Goal: Task Accomplishment & Management: Complete application form

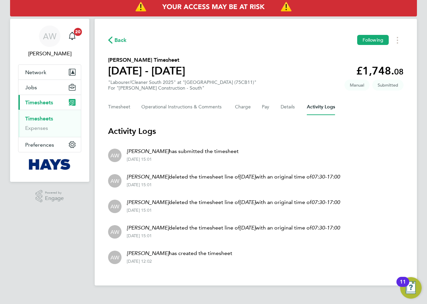
drag, startPoint x: 40, startPoint y: 120, endPoint x: 313, endPoint y: 3, distance: 296.5
click at [40, 120] on link "Timesheets" at bounding box center [39, 119] width 28 height 6
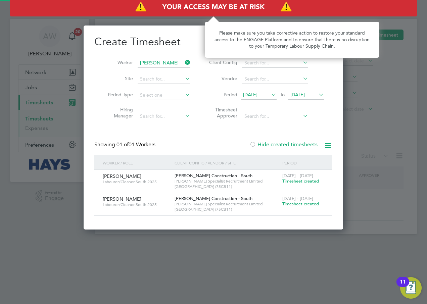
scroll to position [204, 260]
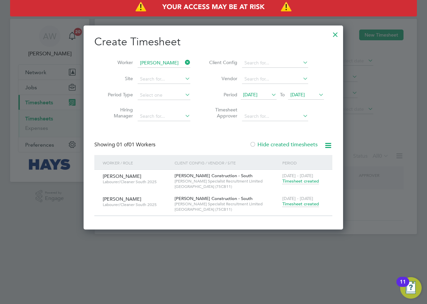
click at [184, 62] on icon at bounding box center [184, 62] width 0 height 9
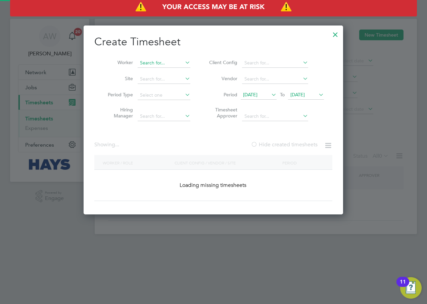
scroll to position [189, 260]
click at [169, 61] on input at bounding box center [164, 62] width 53 height 9
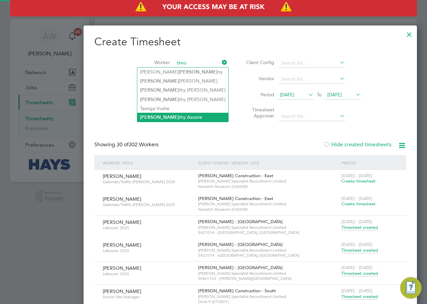
scroll to position [0, 0]
click at [167, 118] on li "[PERSON_NAME]" at bounding box center [182, 117] width 91 height 9
type input "[PERSON_NAME]"
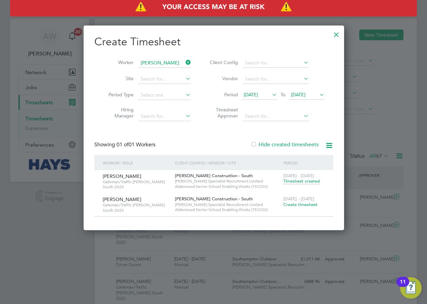
click at [302, 205] on span "Create timesheet" at bounding box center [301, 205] width 34 height 6
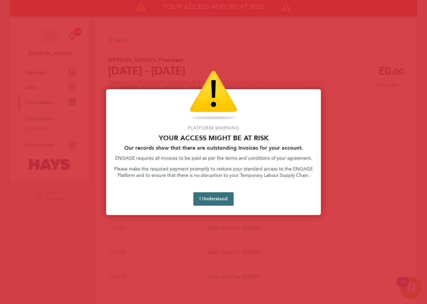
click at [216, 202] on button "I Understand" at bounding box center [214, 199] width 40 height 13
click at [223, 198] on button "I Understand" at bounding box center [214, 199] width 40 height 13
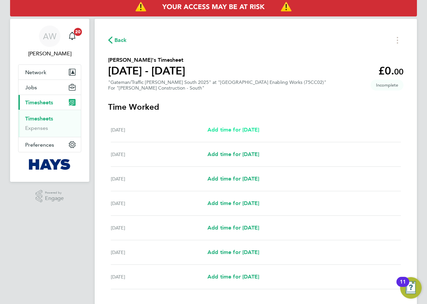
click at [238, 130] on span "Add time for [DATE]" at bounding box center [234, 130] width 52 height 6
select select "60"
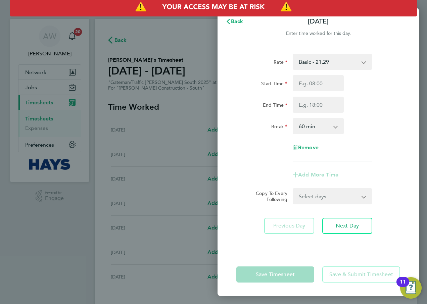
click at [354, 65] on select "Basic - 21.29 Weekday OT 45h+ - 31.01 Sat first 4h - 31.01 Sat after 4h - 40.48…" at bounding box center [329, 61] width 70 height 15
select select "60"
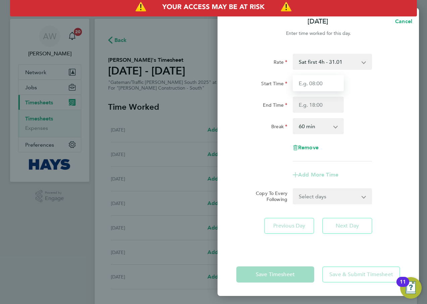
click at [329, 85] on input "Start Time" at bounding box center [318, 83] width 51 height 16
type input "07:30"
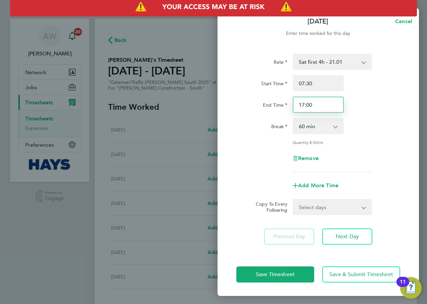
drag, startPoint x: 326, startPoint y: 104, endPoint x: 251, endPoint y: 103, distance: 75.3
click at [251, 103] on div "End Time 17:00" at bounding box center [318, 105] width 169 height 16
type input "12:00"
click at [378, 99] on div "End Time 12:00" at bounding box center [318, 105] width 169 height 16
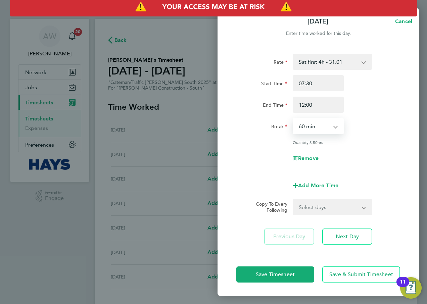
drag, startPoint x: 327, startPoint y: 122, endPoint x: 327, endPoint y: 130, distance: 8.1
click at [327, 122] on select "0 min 15 min 30 min 45 min 60 min 75 min 90 min" at bounding box center [315, 126] width 42 height 15
select select "30"
click at [294, 119] on select "0 min 15 min 30 min 45 min 60 min 75 min 90 min" at bounding box center [315, 126] width 42 height 15
click at [373, 125] on div "Break 0 min 15 min 30 min 45 min 60 min 75 min 90 min" at bounding box center [318, 126] width 169 height 16
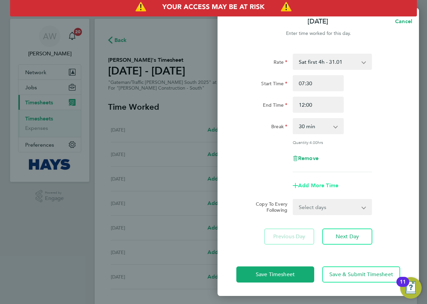
click at [337, 184] on span "Add More Time" at bounding box center [318, 185] width 40 height 6
select select "null"
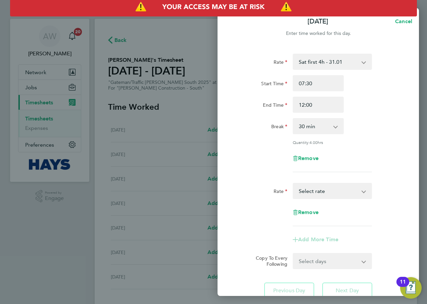
click at [334, 192] on select "Basic - 21.29 Weekday OT 45h+ - 31.01 Sat first 4h - 31.01 Sat after 4h - 40.48…" at bounding box center [329, 191] width 70 height 15
select select "60"
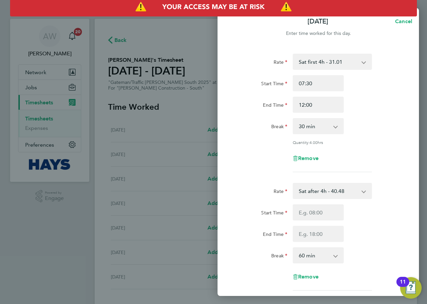
scroll to position [34, 0]
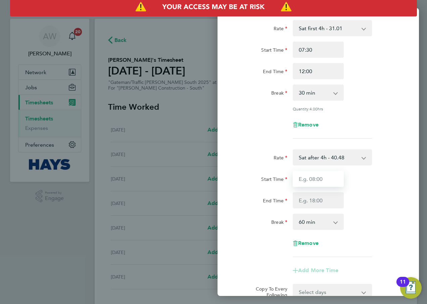
click at [325, 178] on input "Start Time" at bounding box center [318, 179] width 51 height 16
type input "12:00"
click at [366, 172] on div "Start Time 12:00" at bounding box center [318, 179] width 169 height 16
click at [323, 203] on input "End Time" at bounding box center [318, 201] width 51 height 16
type input "18:30"
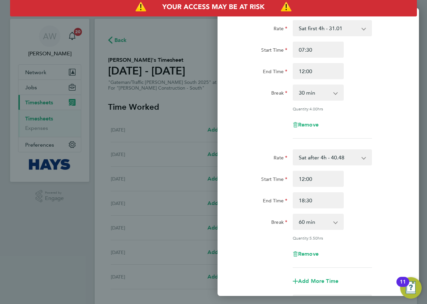
click at [364, 195] on div "End Time 18:30" at bounding box center [318, 201] width 169 height 16
drag, startPoint x: 319, startPoint y: 220, endPoint x: 316, endPoint y: 223, distance: 4.3
click at [319, 220] on select "0 min 15 min 30 min 45 min 60 min 75 min 90 min" at bounding box center [315, 222] width 42 height 15
select select "30"
click at [294, 215] on select "0 min 15 min 30 min 45 min 60 min 75 min 90 min" at bounding box center [315, 222] width 42 height 15
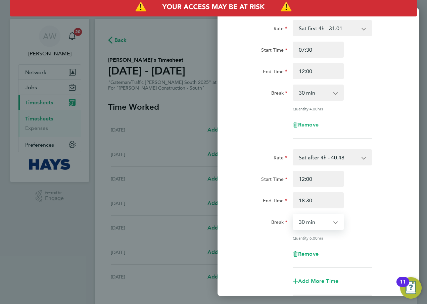
click at [374, 208] on div "Rate Sat after 4h - 40.48 Basic - 21.29 Weekday OT 45h+ - 31.01 Sat first 4h - …" at bounding box center [319, 209] width 164 height 119
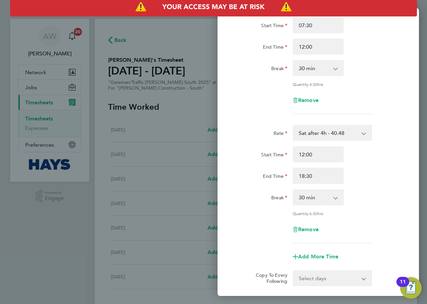
scroll to position [128, 0]
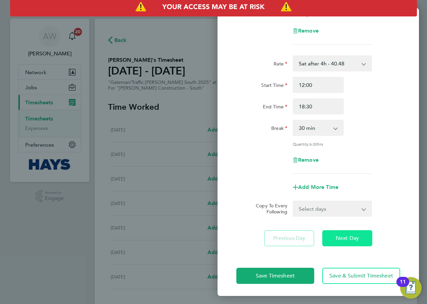
click at [352, 237] on span "Next Day" at bounding box center [347, 238] width 23 height 7
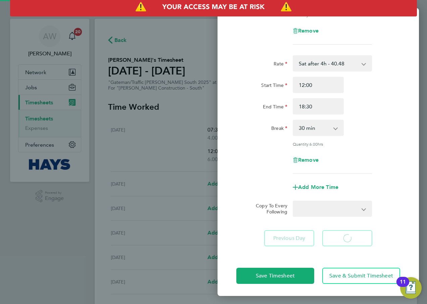
select select "60"
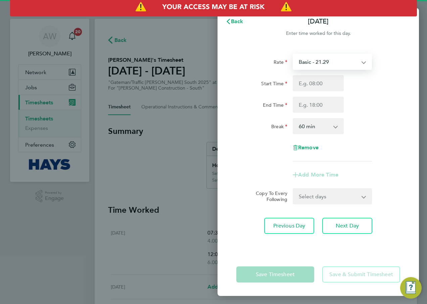
click at [333, 66] on select "Basic - 21.29 Weekday OT 45h+ - 31.01 Sat first 4h - 31.01 Sat after 4h - 40.48…" at bounding box center [329, 61] width 70 height 15
select select "60"
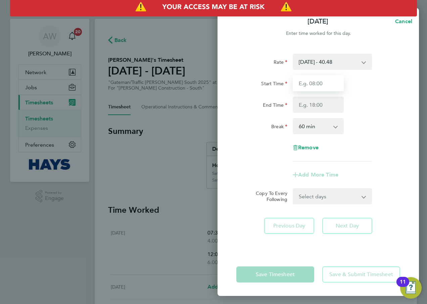
click at [325, 86] on input "Start Time" at bounding box center [318, 83] width 51 height 16
type input "07:30"
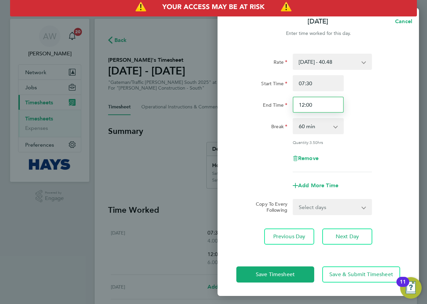
drag, startPoint x: 326, startPoint y: 106, endPoint x: 225, endPoint y: 106, distance: 101.1
click at [225, 106] on div "Rate [DATE] - 40.48 Basic - 21.29 Weekday OT 45h+ - 31.01 Sat first 4h - 31.01 …" at bounding box center [319, 150] width 202 height 208
type input "18:30"
click at [378, 109] on div "End Time 18:30" at bounding box center [318, 105] width 169 height 16
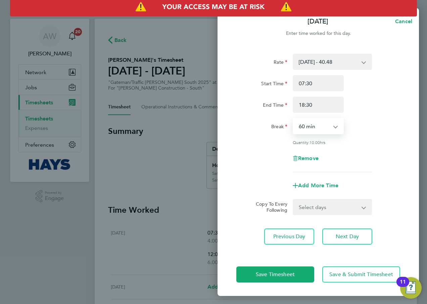
click at [331, 125] on select "0 min 15 min 30 min 45 min 60 min 75 min 90 min" at bounding box center [315, 126] width 42 height 15
click at [401, 126] on div "Break 0 min 15 min 30 min 45 min 60 min 75 min 90 min" at bounding box center [318, 126] width 169 height 16
click at [343, 232] on button "Next Day" at bounding box center [348, 237] width 50 height 16
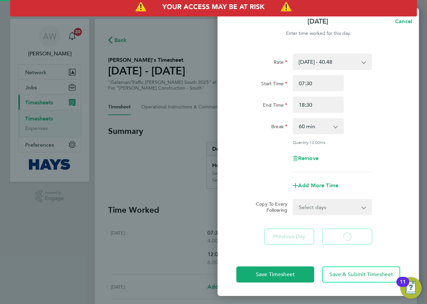
select select "60"
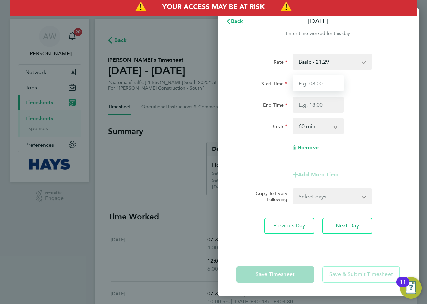
click at [324, 82] on input "Start Time" at bounding box center [318, 83] width 51 height 16
type input "07:30"
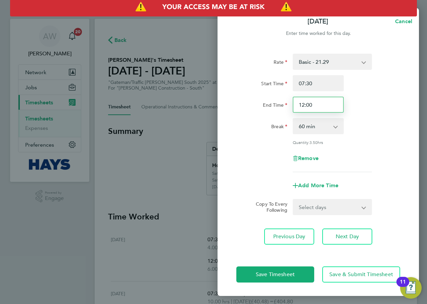
drag, startPoint x: 329, startPoint y: 104, endPoint x: 277, endPoint y: 104, distance: 52.1
click at [277, 104] on div "End Time 12:00" at bounding box center [318, 105] width 169 height 16
type input "17:00"
click at [359, 103] on div "End Time 17:00" at bounding box center [318, 105] width 169 height 16
click at [321, 126] on select "0 min 15 min 30 min 45 min 60 min 75 min 90 min" at bounding box center [315, 126] width 42 height 15
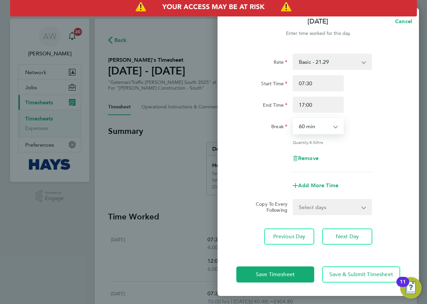
select select "30"
click at [294, 119] on select "0 min 15 min 30 min 45 min 60 min 75 min 90 min" at bounding box center [315, 126] width 42 height 15
click at [378, 126] on div "Break 0 min 15 min 30 min 45 min 60 min 75 min 90 min" at bounding box center [318, 126] width 169 height 16
click at [322, 187] on span "Add More Time" at bounding box center [318, 185] width 40 height 6
select select "null"
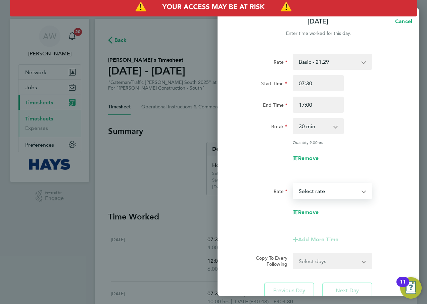
click at [325, 191] on select "Basic - 21.29 Weekday OT 45h+ - 31.01 Sat first 4h - 31.01 Sat after 4h - 40.48…" at bounding box center [329, 191] width 70 height 15
select select "60"
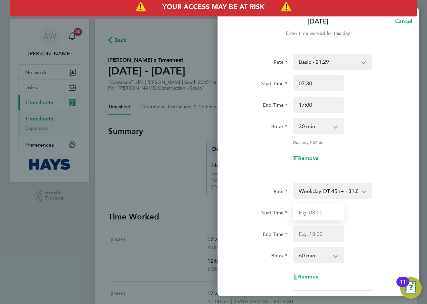
click at [325, 209] on input "Start Time" at bounding box center [318, 213] width 51 height 16
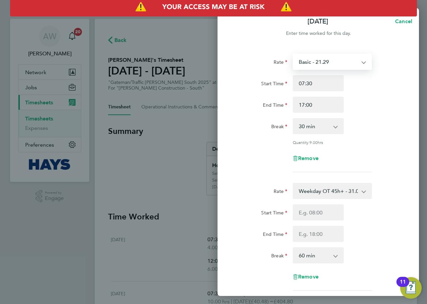
click at [349, 67] on select "Basic - 21.29 Weekday OT 45h+ - 31.01 Sat first 4h - 31.01 Sat after 4h - 40.48…" at bounding box center [329, 61] width 70 height 15
select select "60"
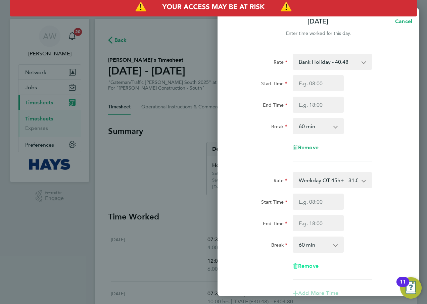
click at [308, 268] on span "Remove" at bounding box center [308, 266] width 20 height 6
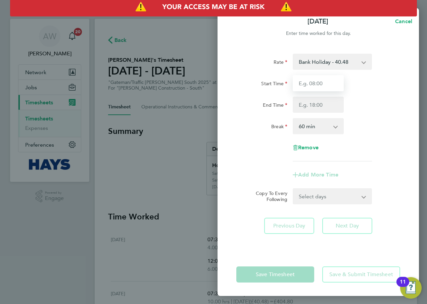
click at [308, 88] on input "Start Time" at bounding box center [318, 83] width 51 height 16
type input "07:30"
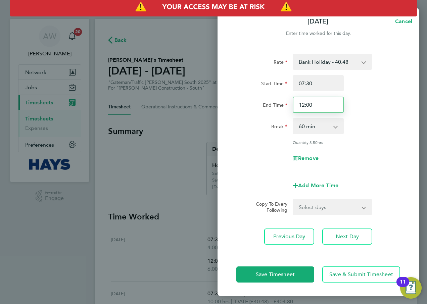
drag, startPoint x: 281, startPoint y: 103, endPoint x: 147, endPoint y: 101, distance: 133.7
click at [148, 101] on div "[DATE] Cancel Enter time worked for this day. Rate Bank Holiday - 40.48 Basic -…" at bounding box center [213, 152] width 427 height 304
type input "18:30"
click at [367, 107] on div "End Time 18:30" at bounding box center [318, 105] width 169 height 16
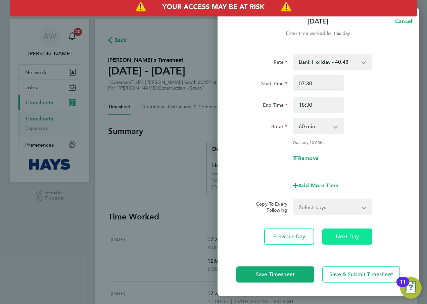
click at [345, 239] on span "Next Day" at bounding box center [347, 236] width 23 height 7
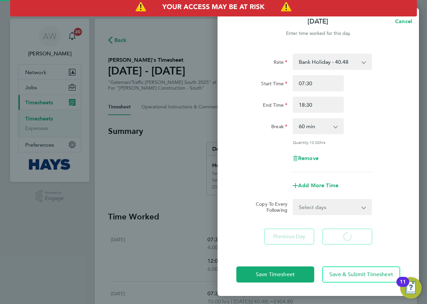
select select "60"
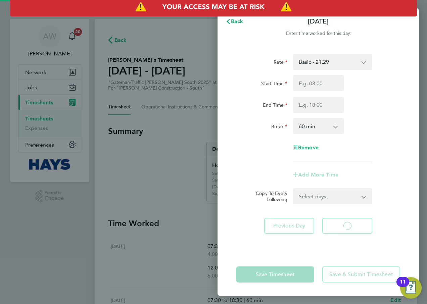
select select "60"
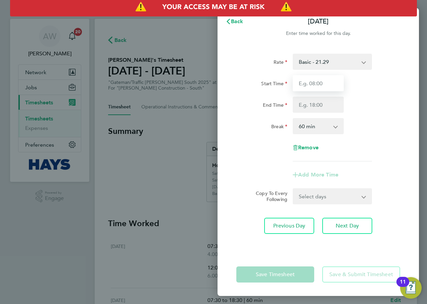
click at [332, 77] on input "Start Time" at bounding box center [318, 83] width 51 height 16
type input "07:30"
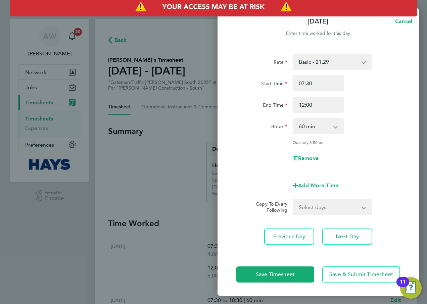
drag, startPoint x: 325, startPoint y: 107, endPoint x: 196, endPoint y: 105, distance: 128.7
click at [201, 105] on div "[DATE] Cancel Enter time worked for this day. Rate Basic - 21.29 Weekday OT 45h…" at bounding box center [213, 152] width 427 height 304
type input "17:00"
click at [367, 102] on div "End Time 17:00" at bounding box center [318, 105] width 169 height 16
click at [324, 129] on select "0 min 15 min 30 min 45 min 60 min 75 min 90 min" at bounding box center [315, 126] width 42 height 15
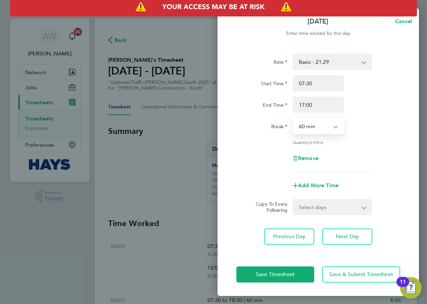
select select "30"
click at [294, 119] on select "0 min 15 min 30 min 45 min 60 min 75 min 90 min" at bounding box center [315, 126] width 42 height 15
drag, startPoint x: 371, startPoint y: 145, endPoint x: 365, endPoint y: 150, distance: 7.8
click at [371, 145] on div "Rate Basic - 21.29 Weekday OT 45h+ - 31.01 Sat first 4h - 31.01 Sat after 4h - …" at bounding box center [319, 113] width 164 height 119
click at [306, 188] on div "Add More Time" at bounding box center [318, 186] width 56 height 16
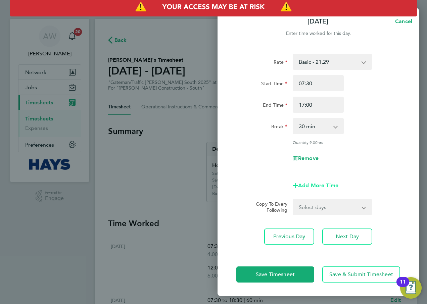
click at [306, 185] on span "Add More Time" at bounding box center [318, 185] width 40 height 6
select select "null"
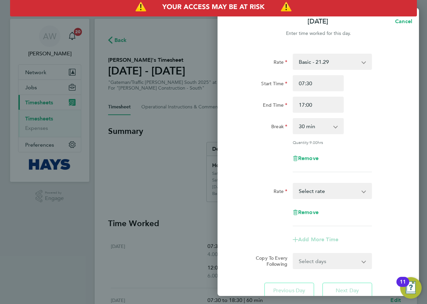
click at [312, 189] on select "Basic - 21.29 Weekday OT 45h+ - 31.01 Sat first 4h - 31.01 Sat after 4h - 40.48…" at bounding box center [329, 191] width 70 height 15
select select "60"
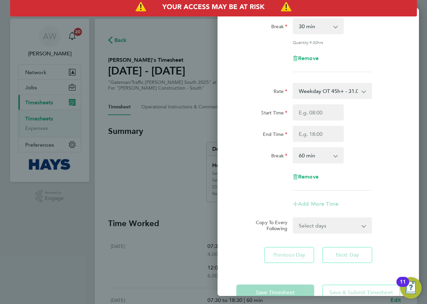
scroll to position [101, 0]
click at [318, 111] on input "Start Time" at bounding box center [318, 112] width 51 height 16
type input "17:00"
click at [364, 112] on div "Start Time 17:00" at bounding box center [318, 112] width 169 height 16
click at [309, 128] on input "End Time" at bounding box center [318, 133] width 51 height 16
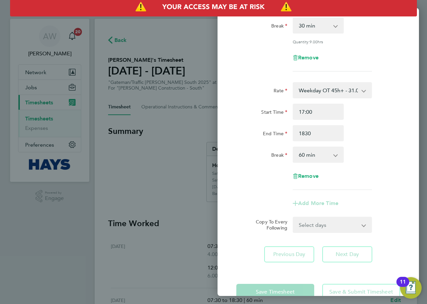
type input "18:30"
click at [368, 133] on div "End Time 18:30" at bounding box center [318, 133] width 169 height 16
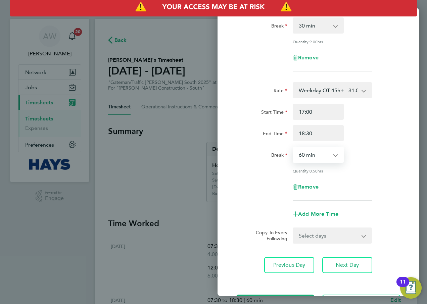
drag, startPoint x: 331, startPoint y: 149, endPoint x: 328, endPoint y: 161, distance: 12.4
click at [331, 149] on select "0 min 15 min 30 min 45 min 60 min 75 min" at bounding box center [315, 154] width 42 height 15
select select "30"
click at [294, 147] on select "0 min 15 min 30 min 45 min 60 min 75 min" at bounding box center [315, 154] width 42 height 15
click at [372, 164] on div "Rate Weekday OT 45h+ - 31.01 Basic - 21.29 Sat first 4h - 31.01 Sat after 4h - …" at bounding box center [319, 141] width 164 height 119
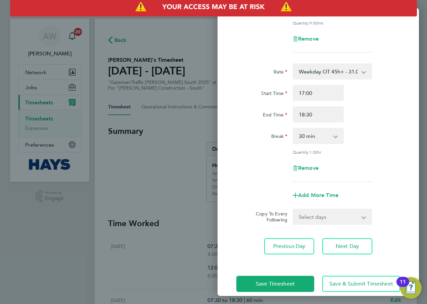
scroll to position [128, 0]
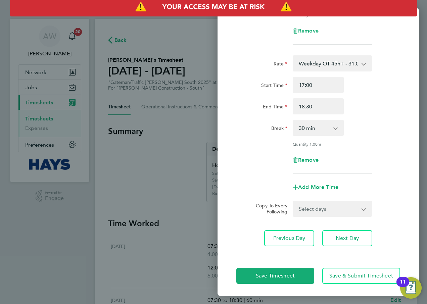
click at [323, 205] on select "Select days Day [DATE] [DATE] [DATE]" at bounding box center [329, 209] width 71 height 15
select select "DAY"
click at [294, 202] on select "Select days Day [DATE] [DATE] [DATE]" at bounding box center [329, 209] width 71 height 15
select select "[DATE]"
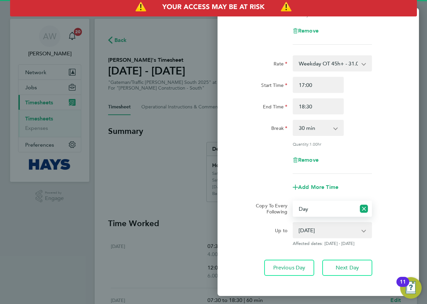
scroll to position [157, 0]
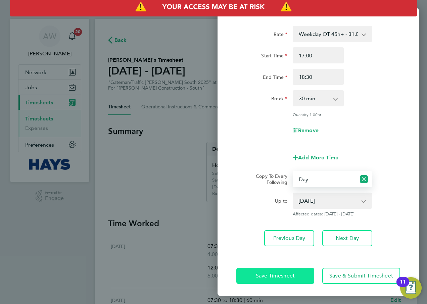
click at [291, 273] on span "Save Timesheet" at bounding box center [275, 276] width 39 height 7
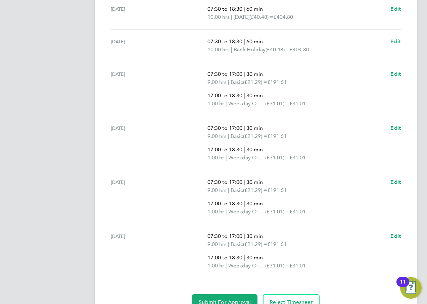
scroll to position [338, 0]
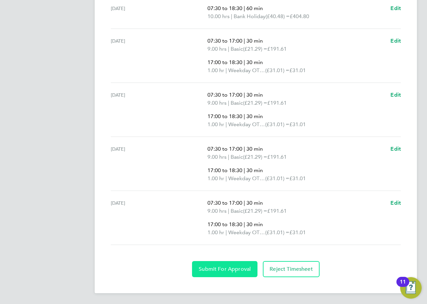
click at [228, 270] on span "Submit For Approval" at bounding box center [225, 269] width 52 height 7
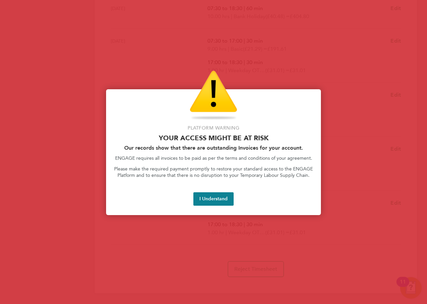
drag, startPoint x: 205, startPoint y: 198, endPoint x: 209, endPoint y: 198, distance: 3.7
click at [205, 198] on button "I Understand" at bounding box center [214, 199] width 40 height 13
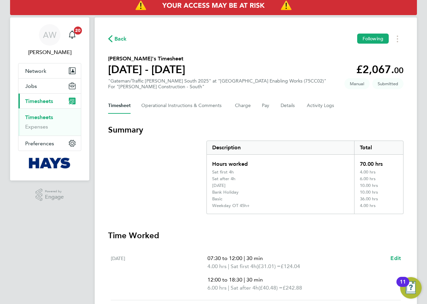
scroll to position [0, 0]
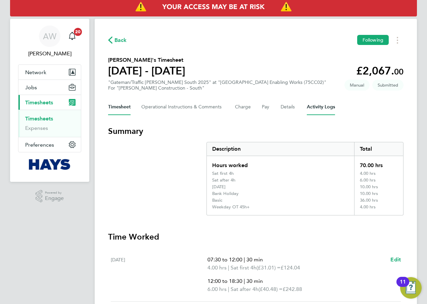
click at [312, 107] on Logs-tab "Activity Logs" at bounding box center [321, 107] width 28 height 16
